Goal: Task Accomplishment & Management: Manage account settings

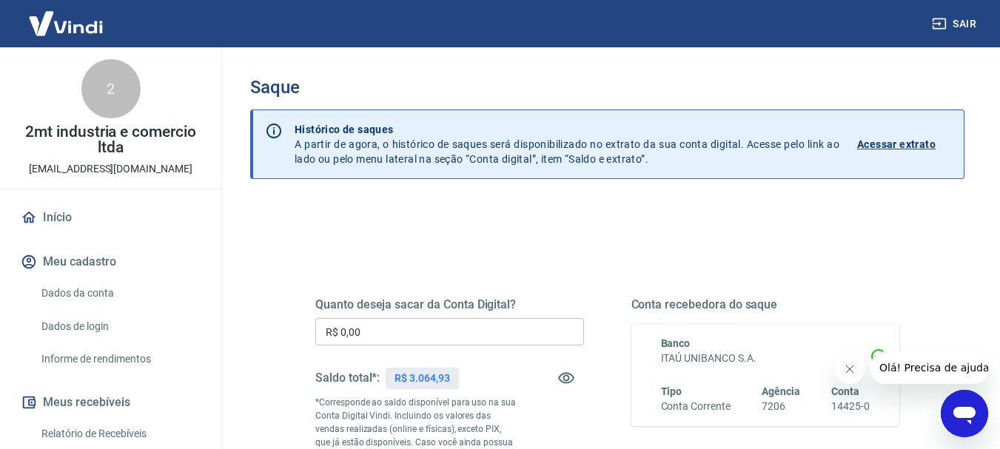
click at [394, 333] on input "R$ 0,00" at bounding box center [449, 331] width 269 height 27
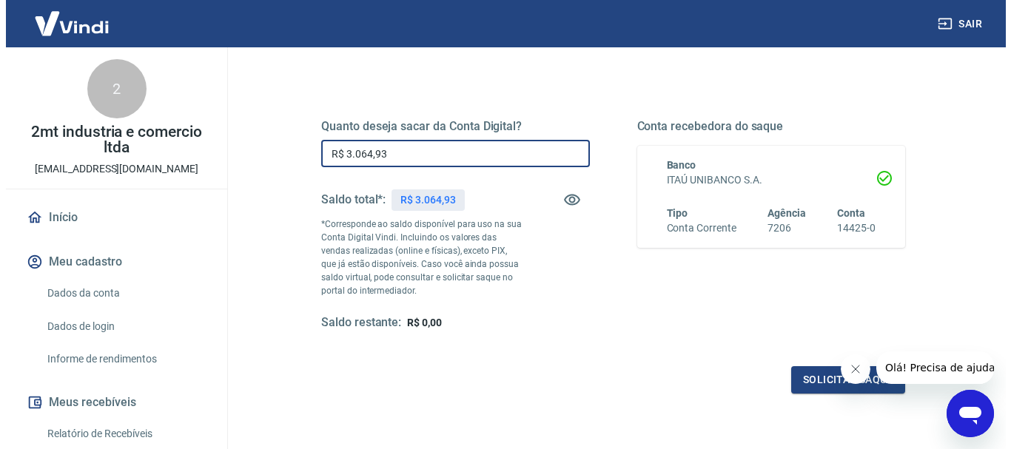
scroll to position [296, 0]
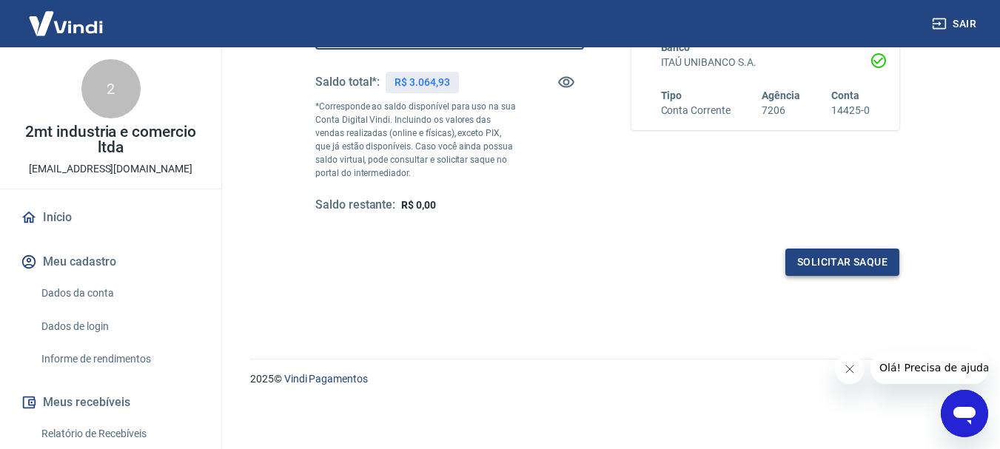
type input "R$ 3.064,93"
click at [807, 266] on button "Solicitar saque" at bounding box center [842, 262] width 114 height 27
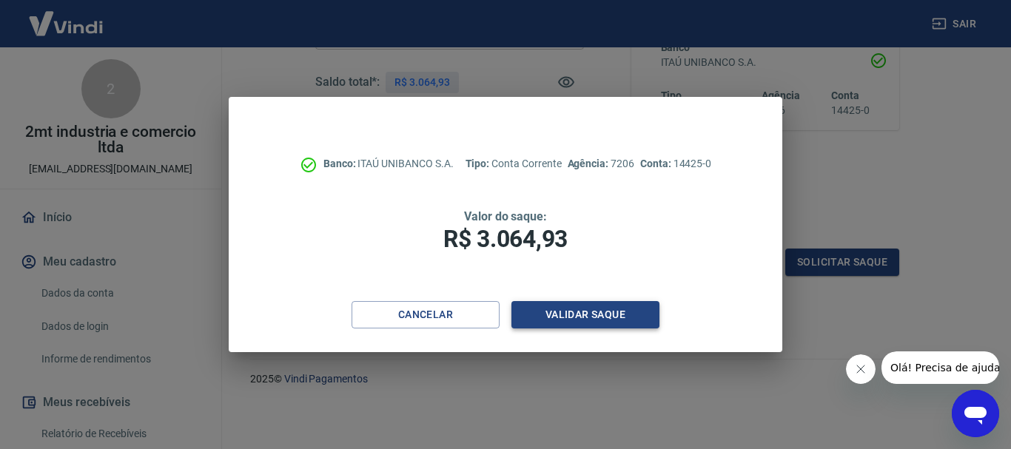
click at [581, 318] on button "Validar saque" at bounding box center [585, 314] width 148 height 27
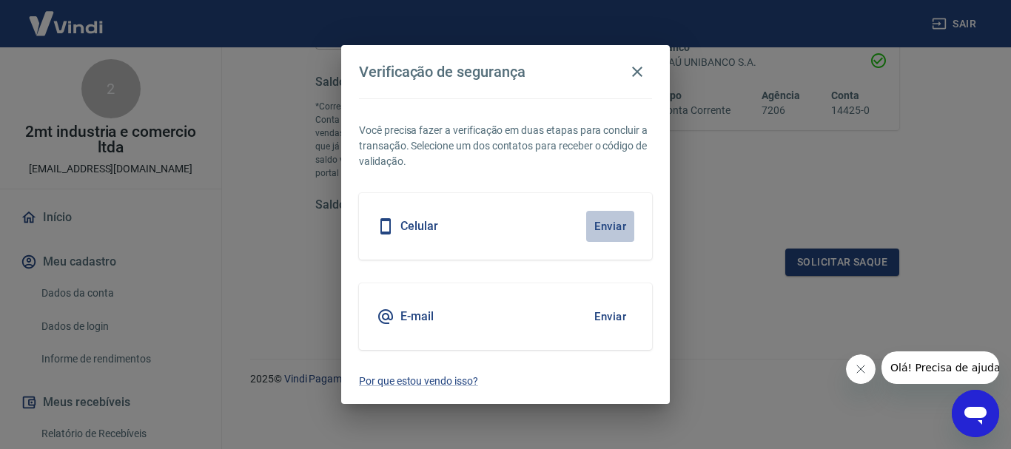
click at [616, 219] on button "Enviar" at bounding box center [610, 226] width 48 height 31
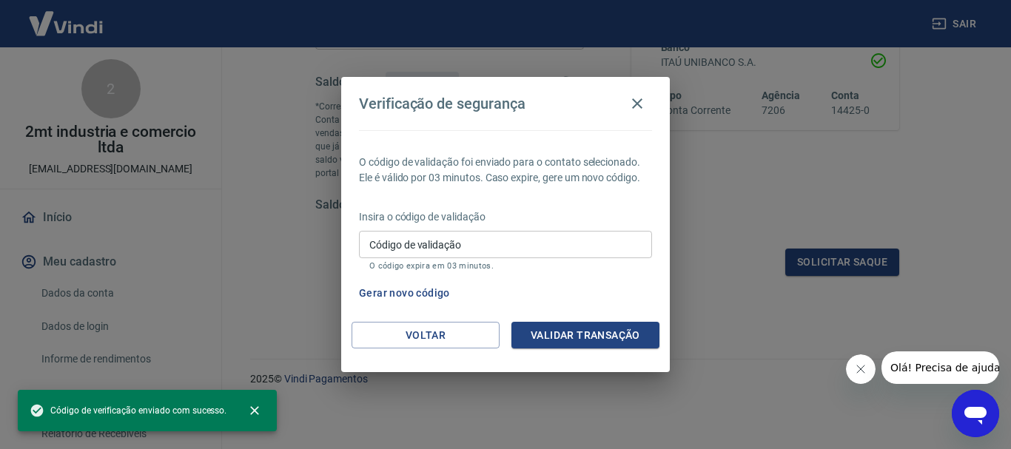
click at [481, 241] on input "Código de validação" at bounding box center [505, 244] width 293 height 27
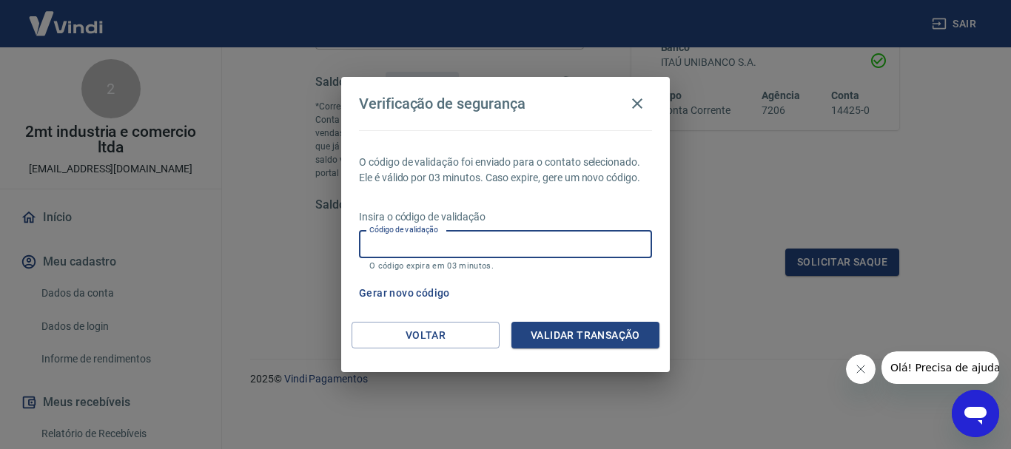
click at [481, 240] on input "Código de validação" at bounding box center [505, 244] width 293 height 27
type input "779614"
click at [544, 335] on button "Validar transação" at bounding box center [585, 335] width 148 height 27
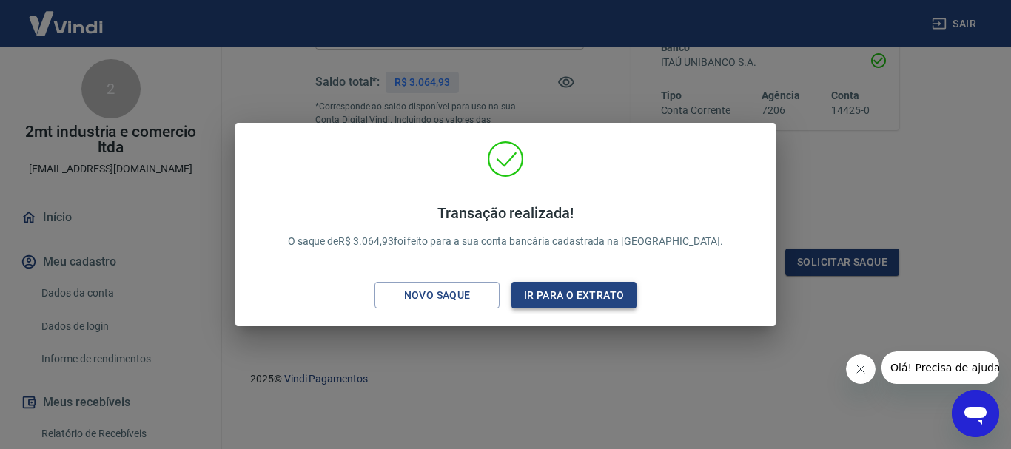
click at [542, 300] on button "Ir para o extrato" at bounding box center [573, 295] width 125 height 27
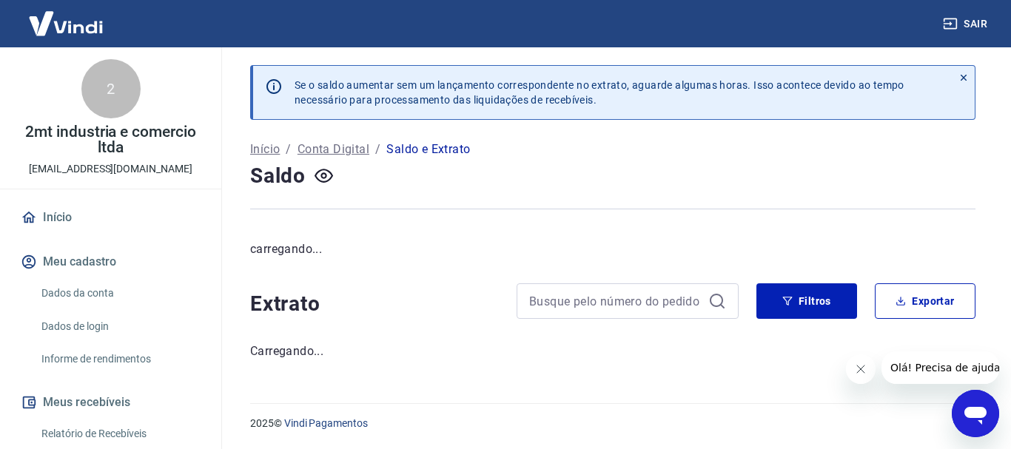
click at [66, 11] on img at bounding box center [66, 23] width 96 height 45
